Goal: Information Seeking & Learning: Check status

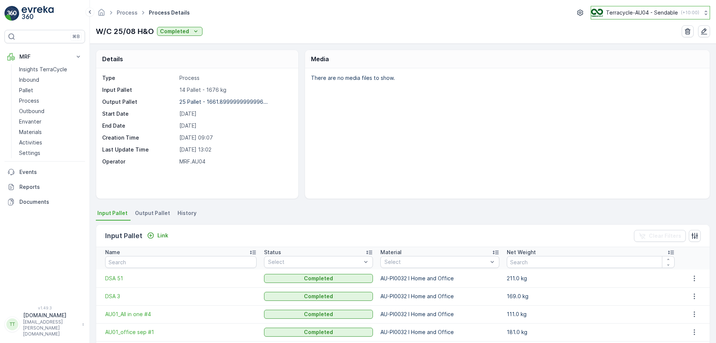
click at [660, 11] on p "Terracycle-AU04 - Sendable" at bounding box center [642, 12] width 72 height 7
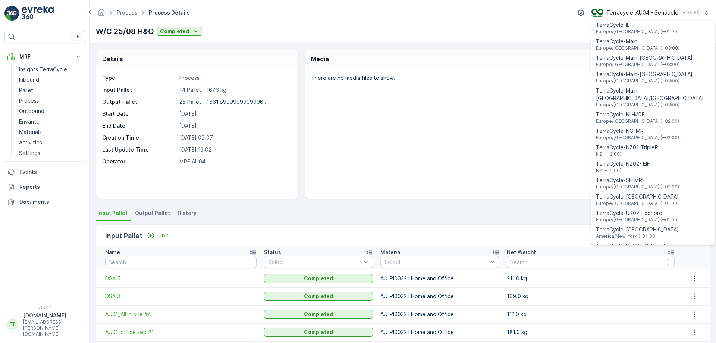
scroll to position [267, 0]
click at [627, 143] on span "TerraCycle-NZ01-TripleP" at bounding box center [627, 146] width 62 height 7
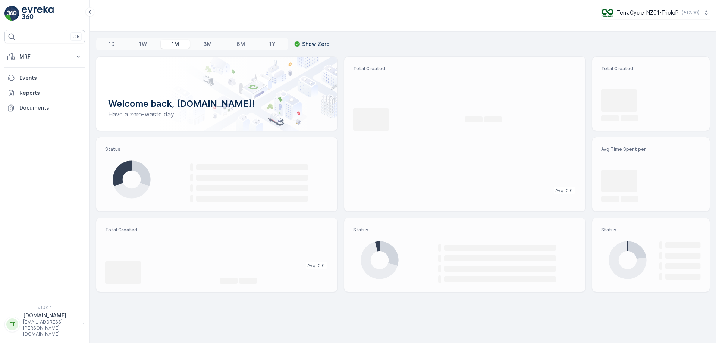
click at [57, 57] on p "MRF" at bounding box center [44, 56] width 51 height 7
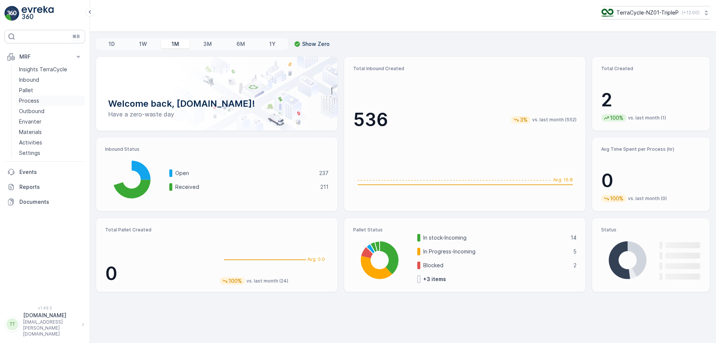
click at [35, 99] on p "Process" at bounding box center [29, 100] width 20 height 7
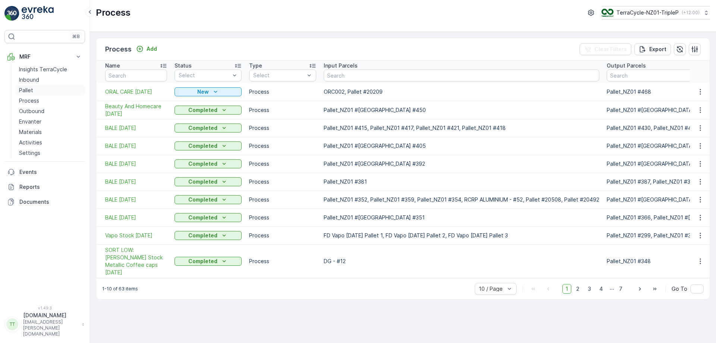
click at [40, 90] on link "Pallet" at bounding box center [50, 90] width 69 height 10
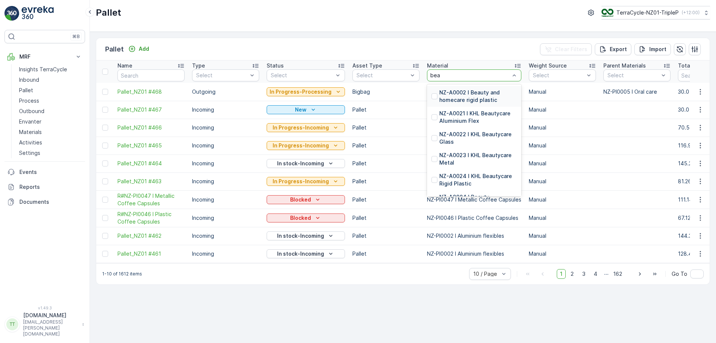
type input "beau"
click at [454, 214] on p "NZ-PI0001 I Beauty and homecare" at bounding box center [478, 221] width 78 height 15
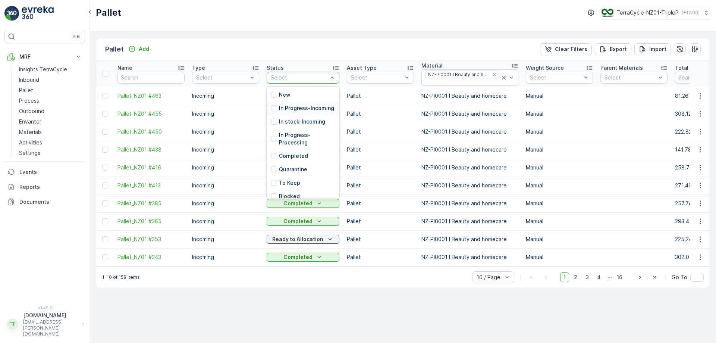
click at [278, 112] on div "In Progress-Incoming" at bounding box center [302, 107] width 63 height 7
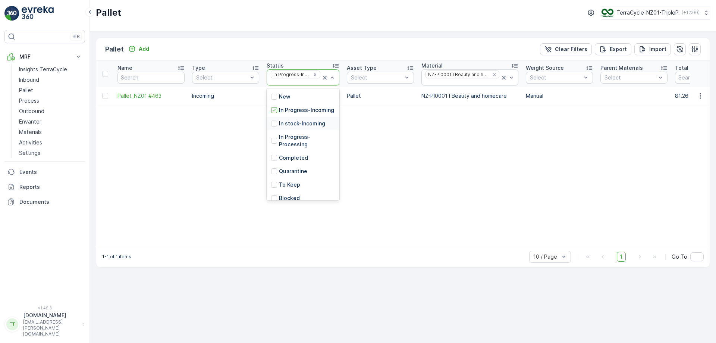
click at [288, 127] on p "In stock-Incoming" at bounding box center [302, 123] width 46 height 7
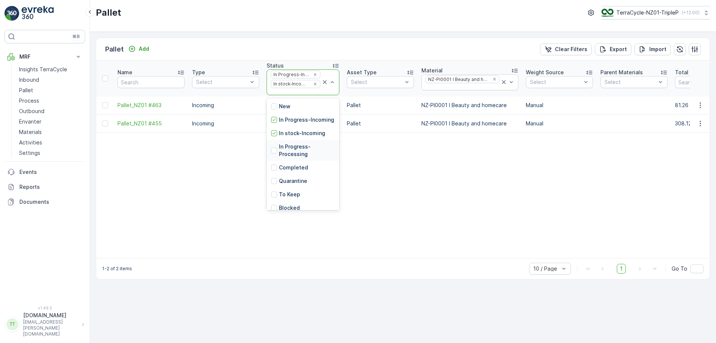
click at [293, 158] on p "In Progress-Processing" at bounding box center [307, 150] width 56 height 15
click at [286, 142] on p "In stock-Outgoing" at bounding box center [302, 141] width 47 height 7
click at [288, 156] on p "Ready to Allocation" at bounding box center [304, 155] width 51 height 7
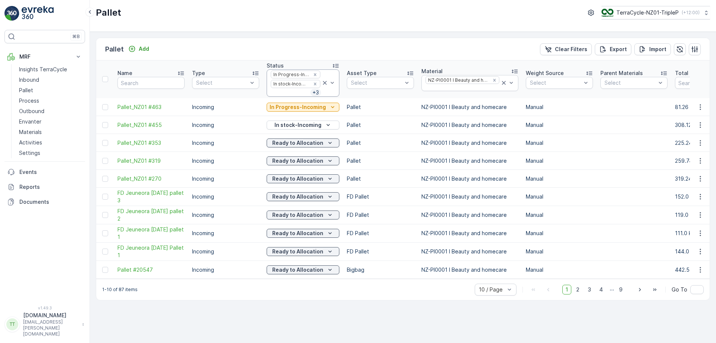
click at [193, 34] on div "Pallet Add Clear Filters Export Import Name Type Select Status In Progress-Inco…" at bounding box center [403, 187] width 626 height 311
drag, startPoint x: 117, startPoint y: 294, endPoint x: 123, endPoint y: 294, distance: 6.0
click at [123, 292] on p "1-10 of 87 items" at bounding box center [119, 289] width 35 height 6
click at [579, 291] on span "2" at bounding box center [578, 289] width 10 height 10
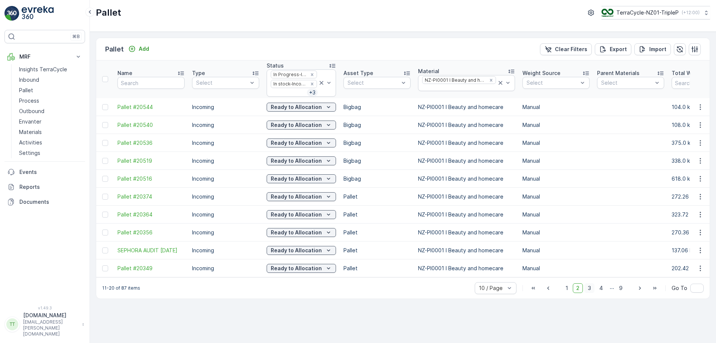
click at [590, 292] on span "3" at bounding box center [589, 288] width 10 height 10
click at [600, 291] on span "4" at bounding box center [601, 288] width 10 height 10
click at [604, 293] on span "5" at bounding box center [601, 288] width 10 height 10
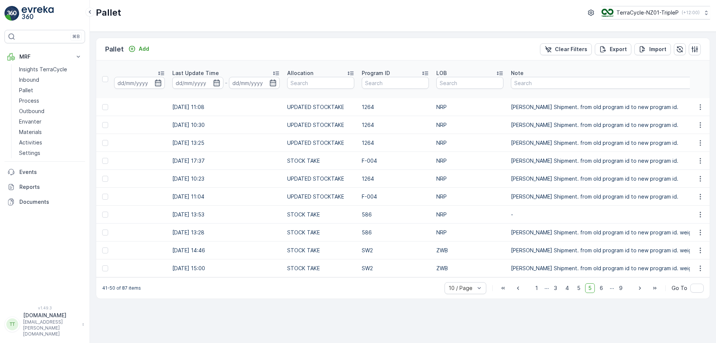
scroll to position [0, 1002]
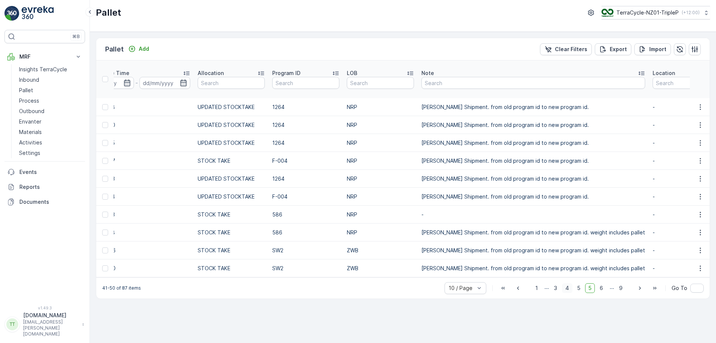
click at [571, 293] on span "4" at bounding box center [567, 288] width 10 height 10
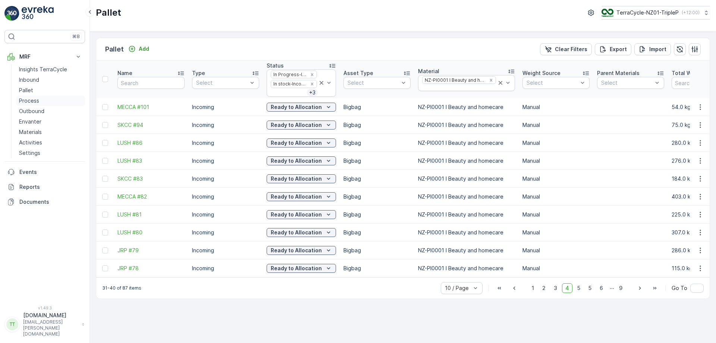
click at [33, 100] on p "Process" at bounding box center [29, 100] width 20 height 7
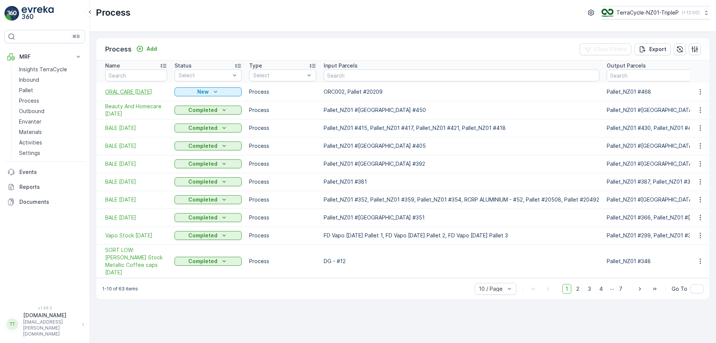
click at [121, 91] on span "ORAL CARE [DATE]" at bounding box center [136, 91] width 62 height 7
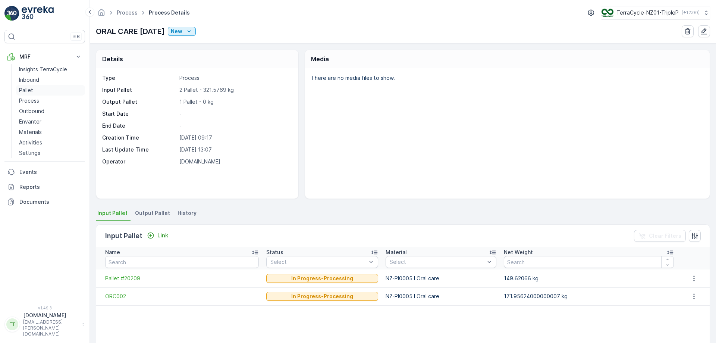
click at [44, 90] on link "Pallet" at bounding box center [50, 90] width 69 height 10
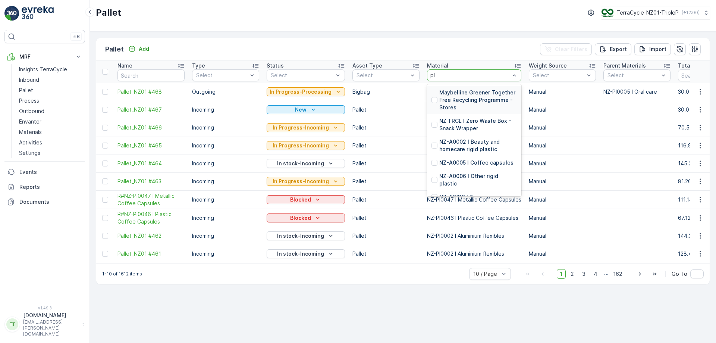
type input "plas"
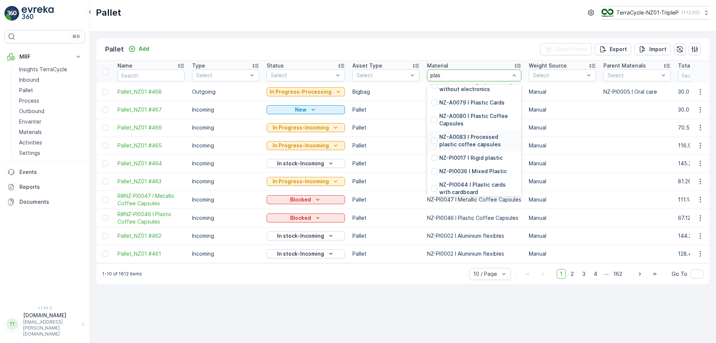
scroll to position [198, 0]
click at [461, 127] on p "NZ-A0080 I Plastic Coffee Capsules" at bounding box center [478, 119] width 78 height 15
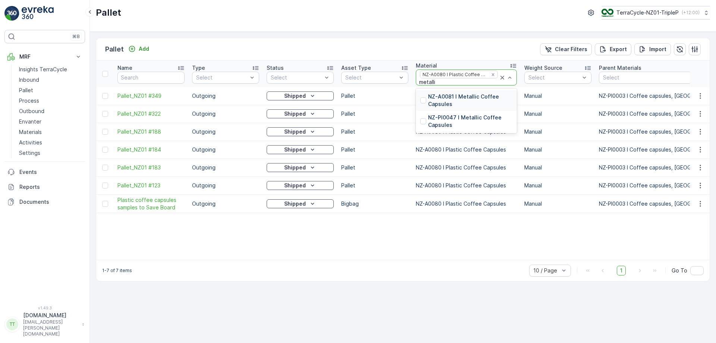
type input "metallic"
click at [442, 96] on p "NZ-A0081 I Metallic Coffee Capsules" at bounding box center [470, 100] width 84 height 15
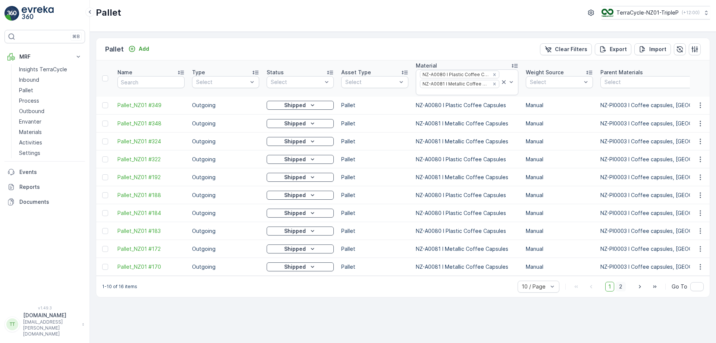
click at [622, 288] on span "2" at bounding box center [620, 286] width 10 height 10
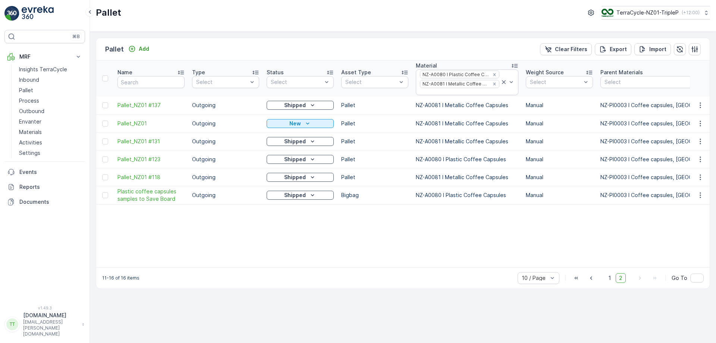
click at [605, 278] on div "10 / Page 1 2 Go To" at bounding box center [610, 278] width 186 height 12
click at [607, 280] on span "1" at bounding box center [609, 278] width 9 height 10
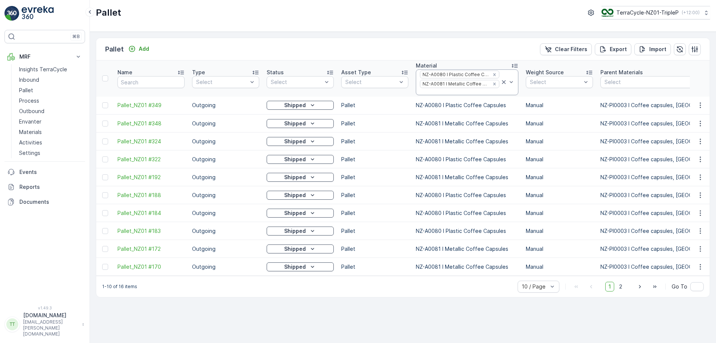
click at [500, 82] on icon at bounding box center [503, 81] width 7 height 7
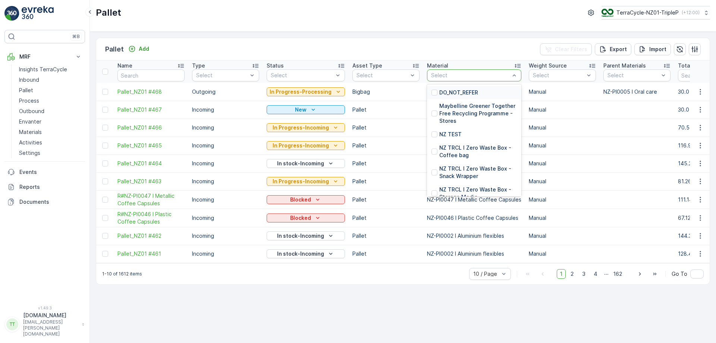
click at [471, 81] on div "Select" at bounding box center [474, 75] width 94 height 12
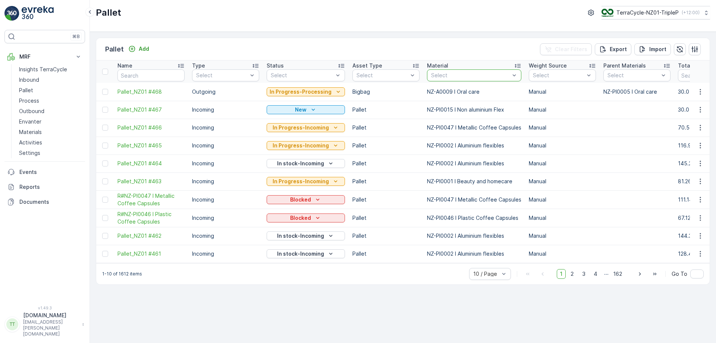
click at [483, 73] on div at bounding box center [470, 75] width 80 height 6
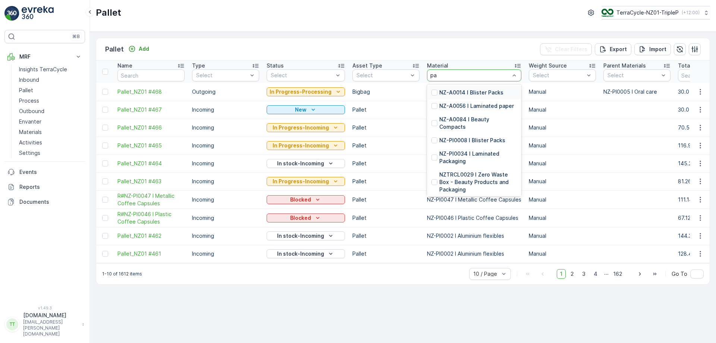
type input "p"
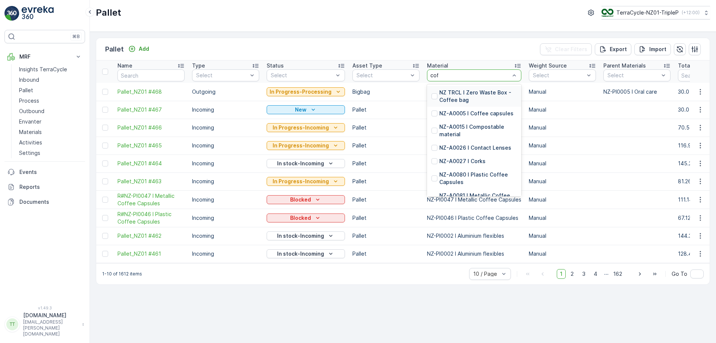
type input "coffee"
click at [456, 199] on p "NZ-PI0046 I Plastic Coffee Capsules" at bounding box center [478, 206] width 78 height 15
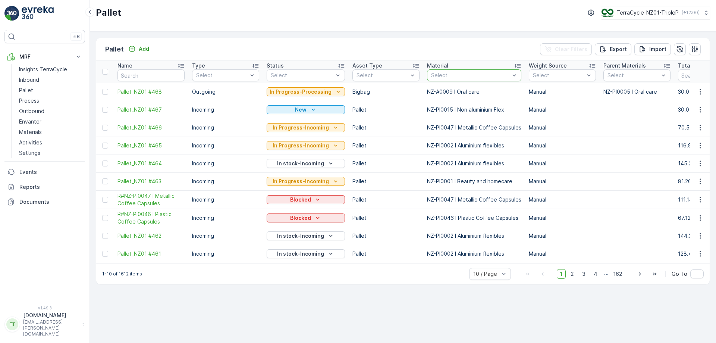
click at [471, 52] on div "Pallet Add Clear Filters Export Import" at bounding box center [402, 49] width 613 height 22
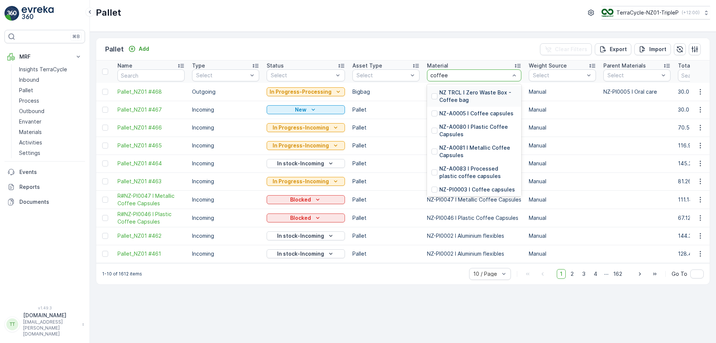
click at [431, 204] on div at bounding box center [434, 207] width 6 height 6
